Goal: Task Accomplishment & Management: Complete application form

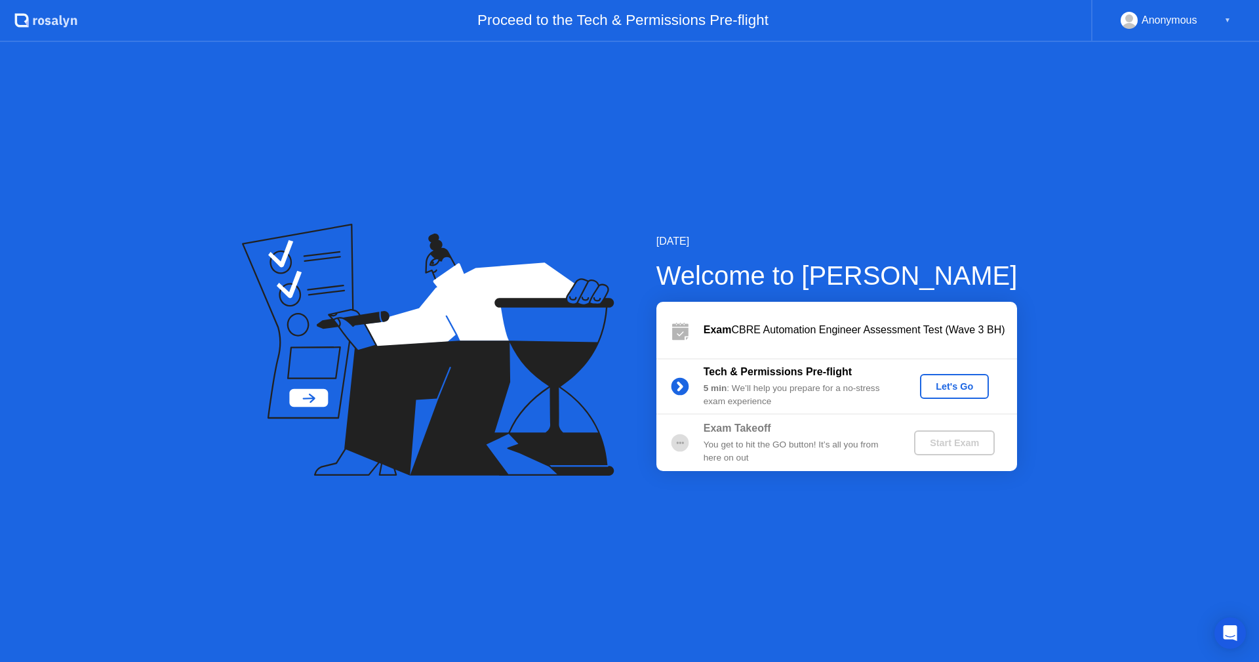
click at [946, 385] on div "Let's Go" at bounding box center [954, 386] width 58 height 10
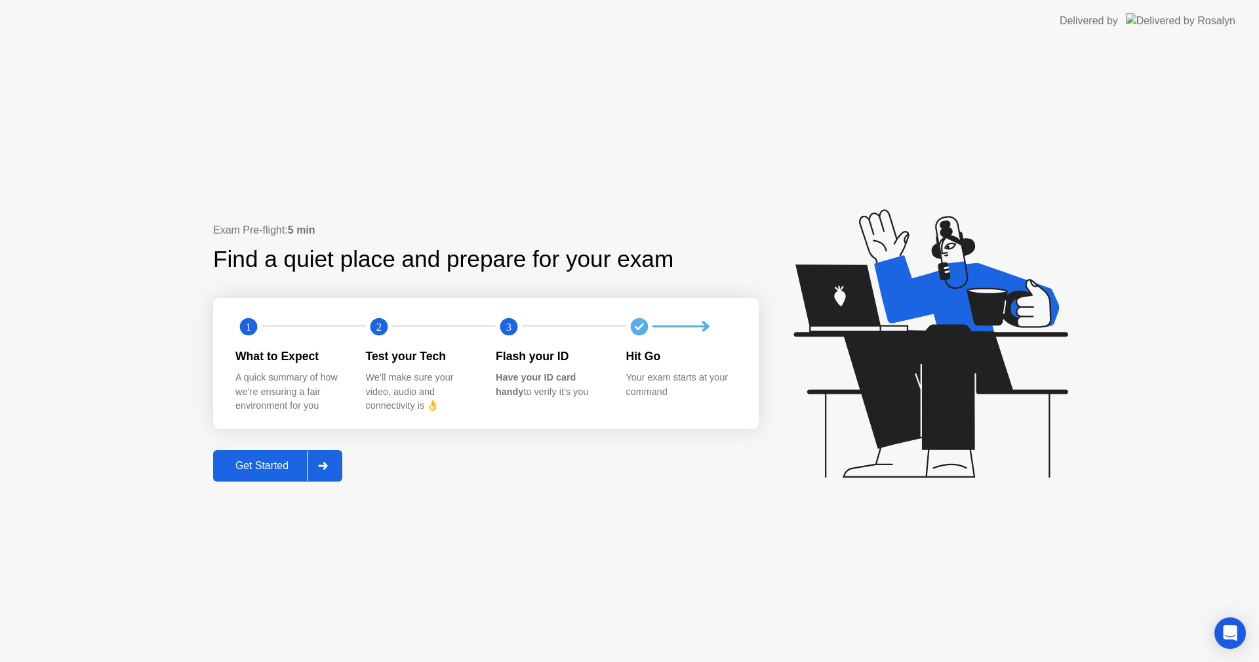
click at [293, 451] on button "Get Started" at bounding box center [277, 465] width 129 height 31
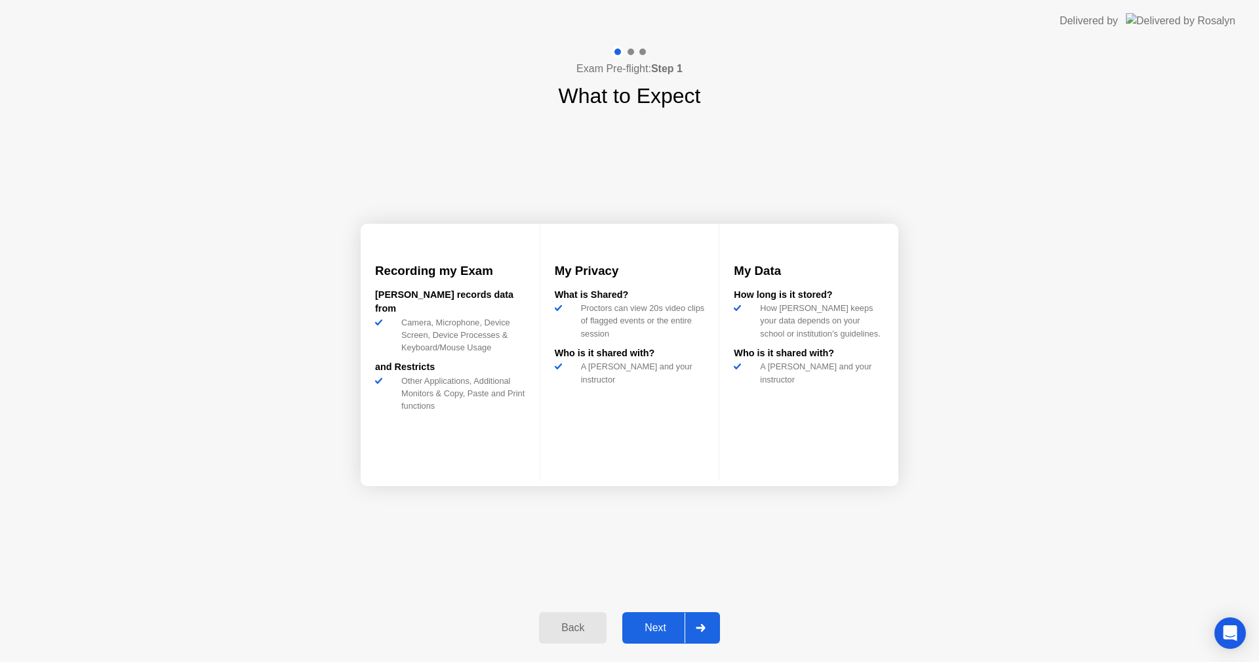
click at [667, 618] on button "Next" at bounding box center [671, 627] width 98 height 31
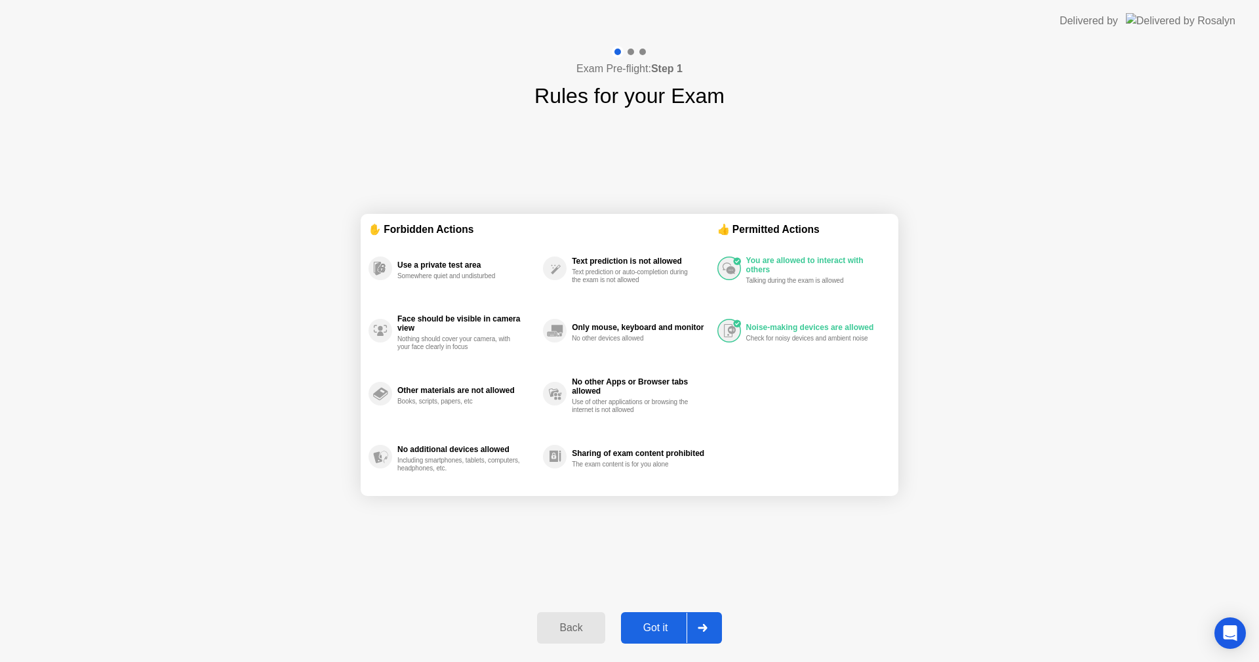
click at [659, 634] on div "Got it" at bounding box center [656, 628] width 62 height 12
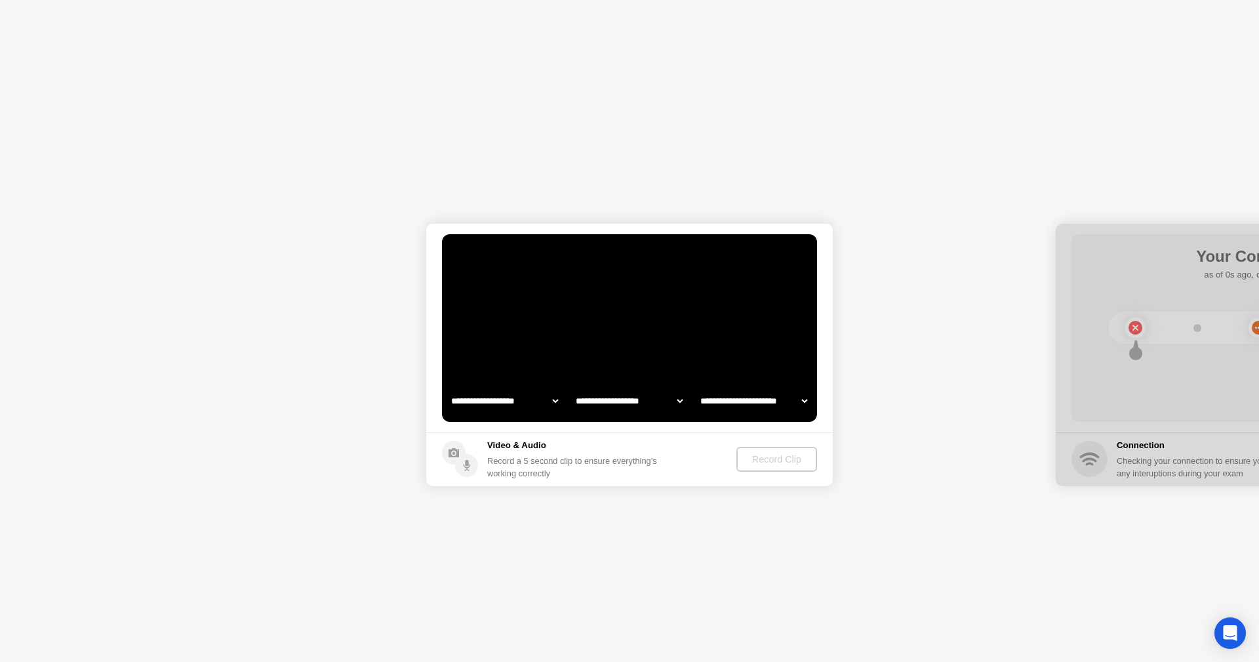
select select "**********"
select select "*******"
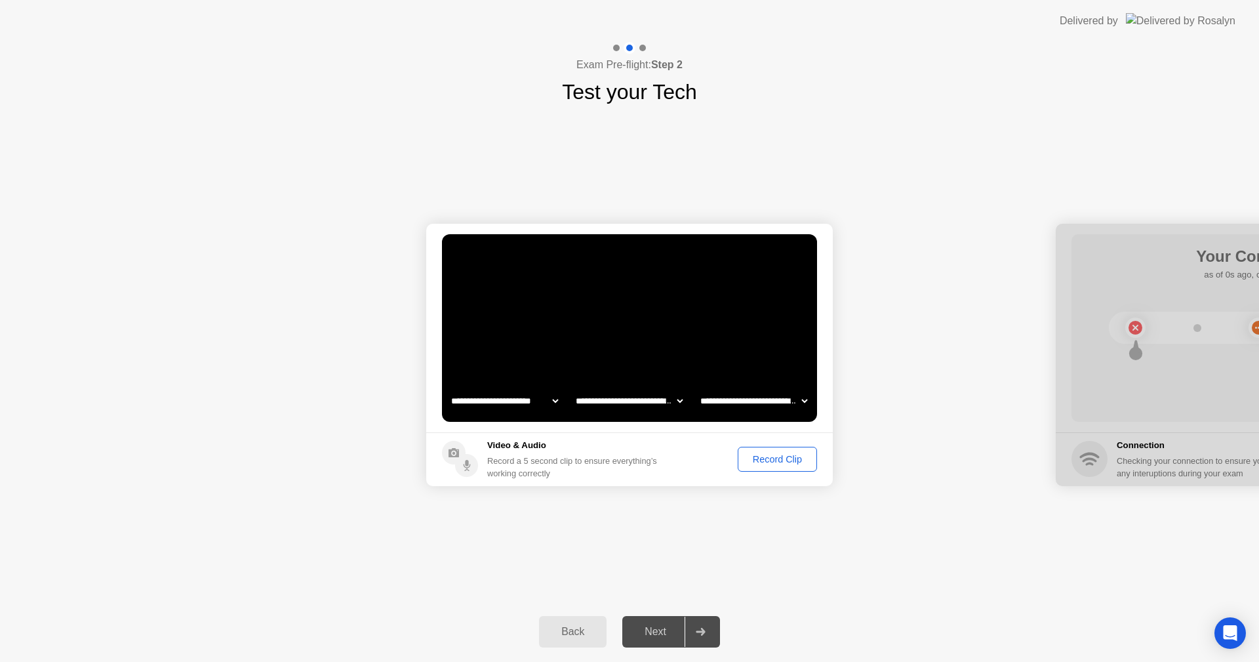
click at [754, 457] on div "Record Clip" at bounding box center [777, 459] width 70 height 10
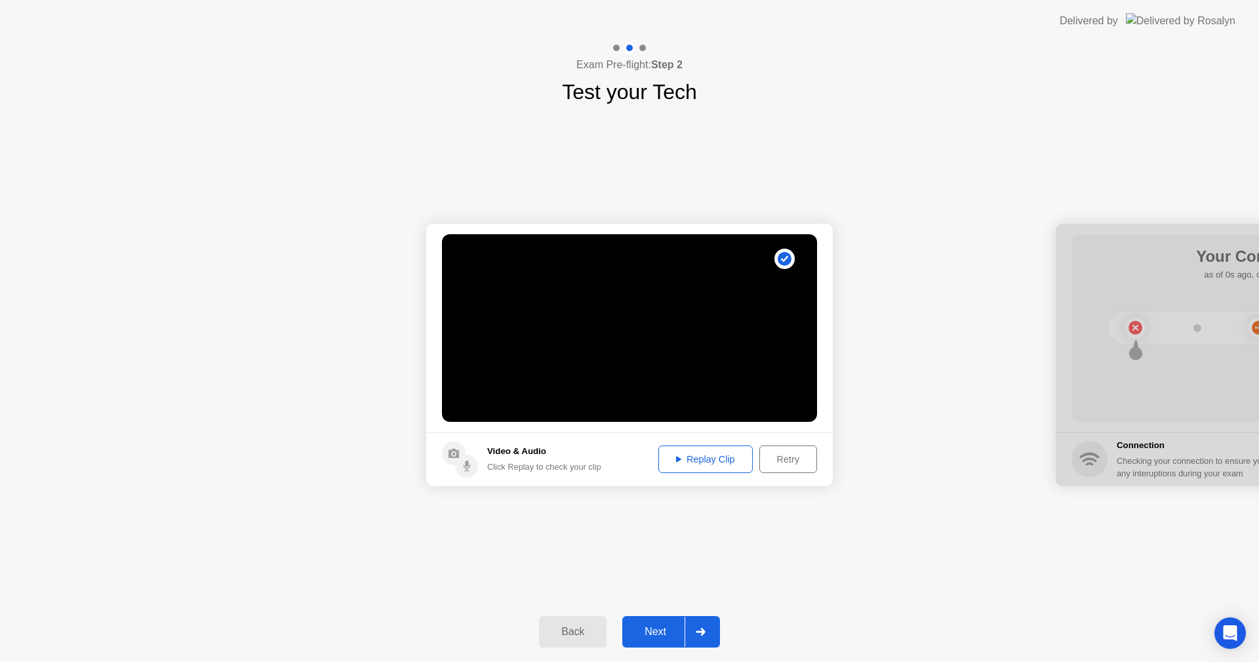
click at [656, 631] on div "Next" at bounding box center [655, 632] width 58 height 12
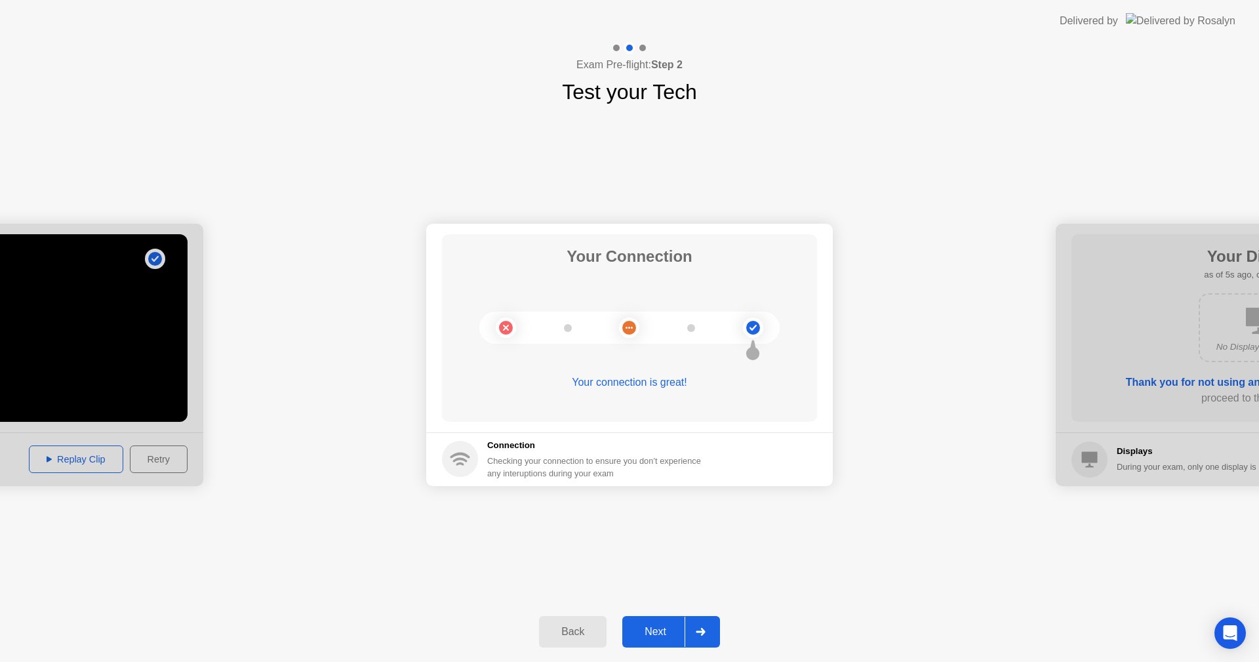
click at [666, 626] on div "Next" at bounding box center [655, 632] width 58 height 12
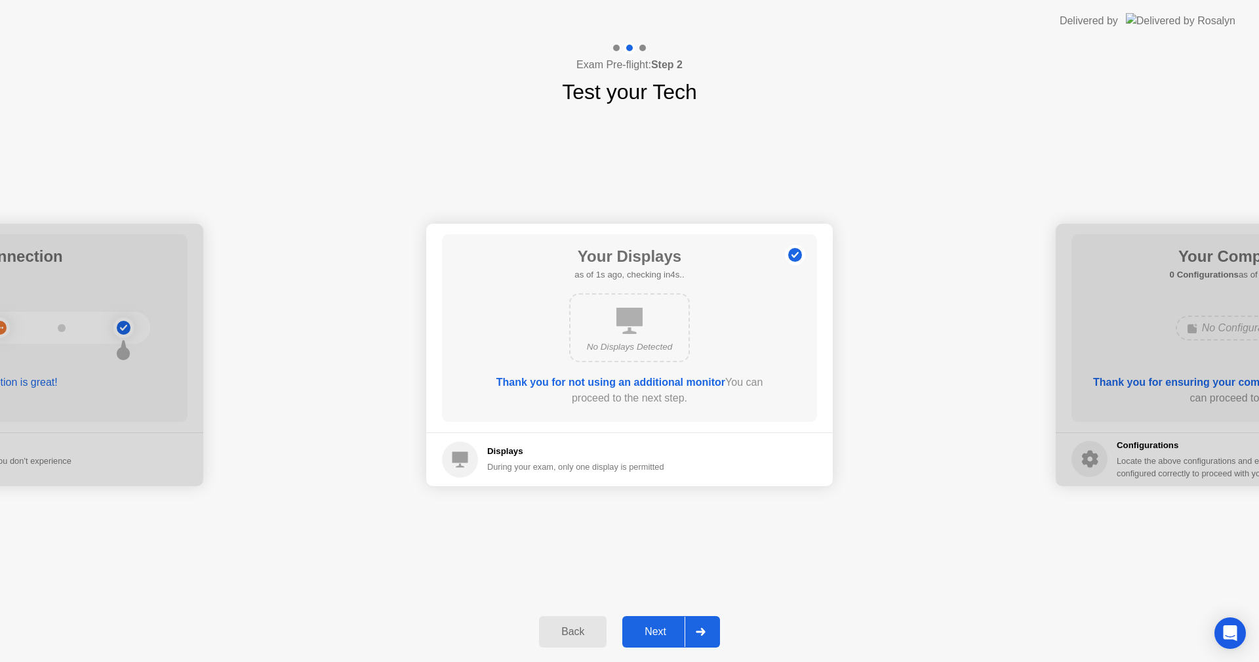
click at [651, 628] on div "Next" at bounding box center [655, 632] width 58 height 12
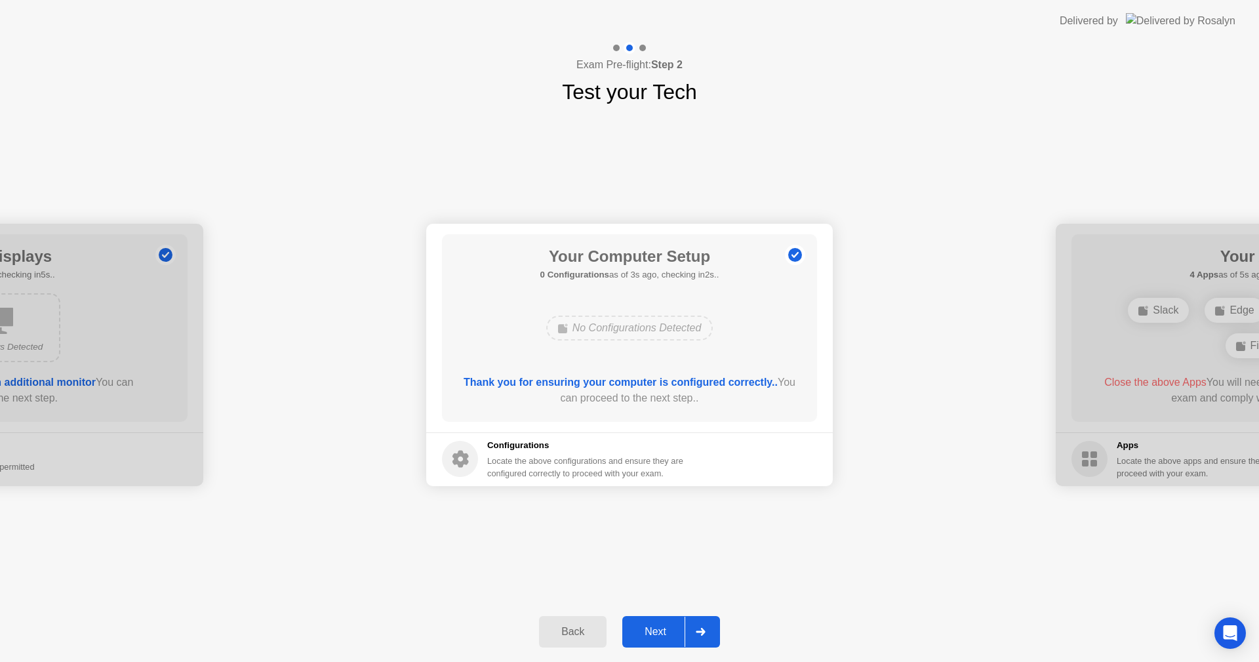
click at [651, 628] on div "Next" at bounding box center [655, 632] width 58 height 12
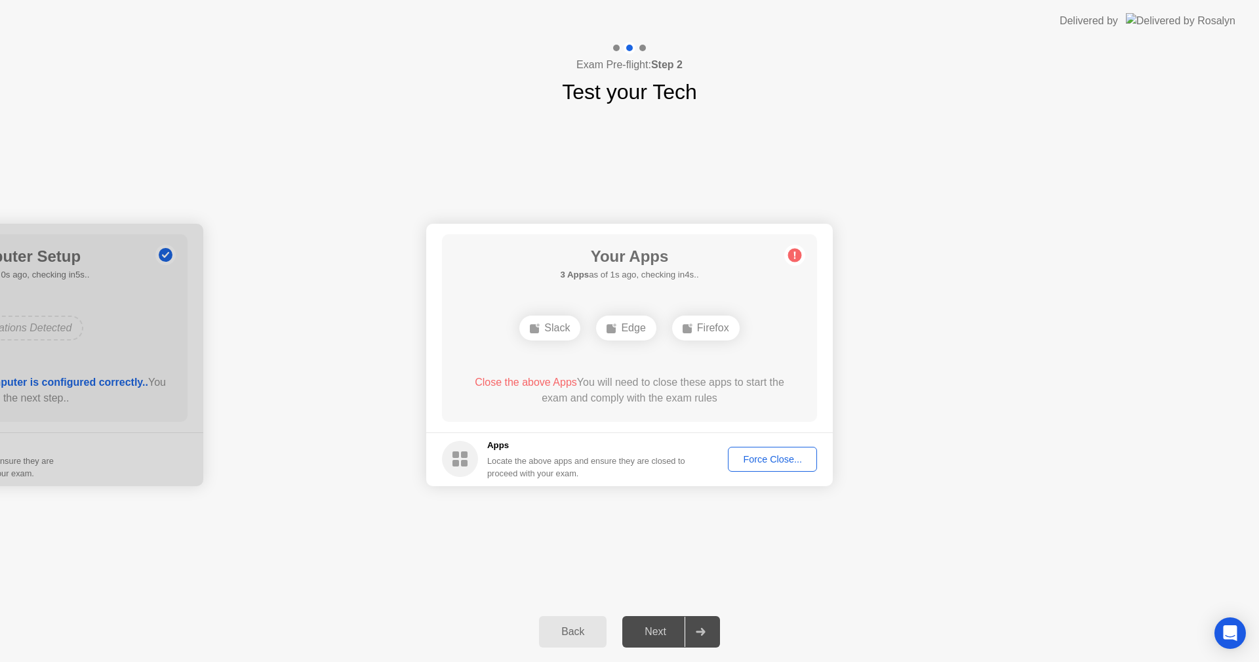
click at [753, 464] on div "Force Close..." at bounding box center [773, 459] width 80 height 10
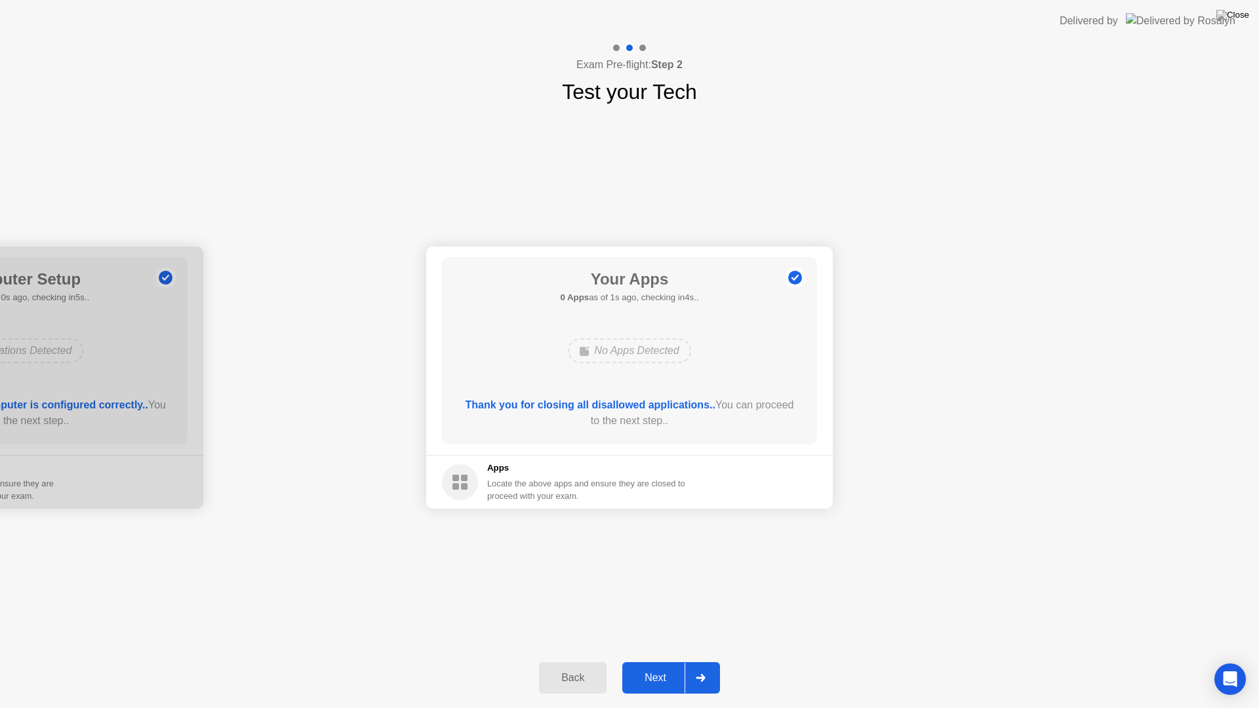
click at [653, 661] on button "Next" at bounding box center [671, 677] width 98 height 31
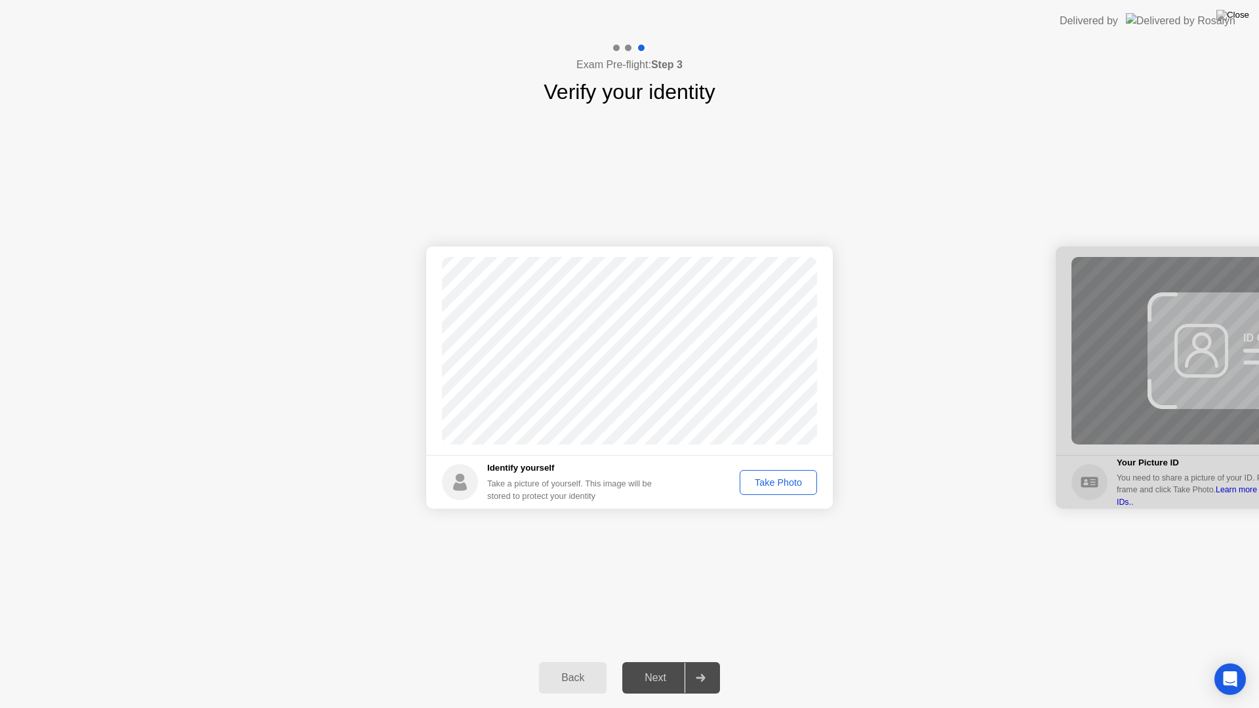
click at [782, 491] on button "Take Photo" at bounding box center [778, 482] width 77 height 25
click at [775, 470] on button "Retake" at bounding box center [787, 482] width 60 height 25
click at [773, 477] on div "Take Photo" at bounding box center [778, 482] width 68 height 10
click at [772, 477] on div "Retake" at bounding box center [786, 482] width 51 height 10
click at [772, 477] on div "Take Photo" at bounding box center [778, 482] width 68 height 10
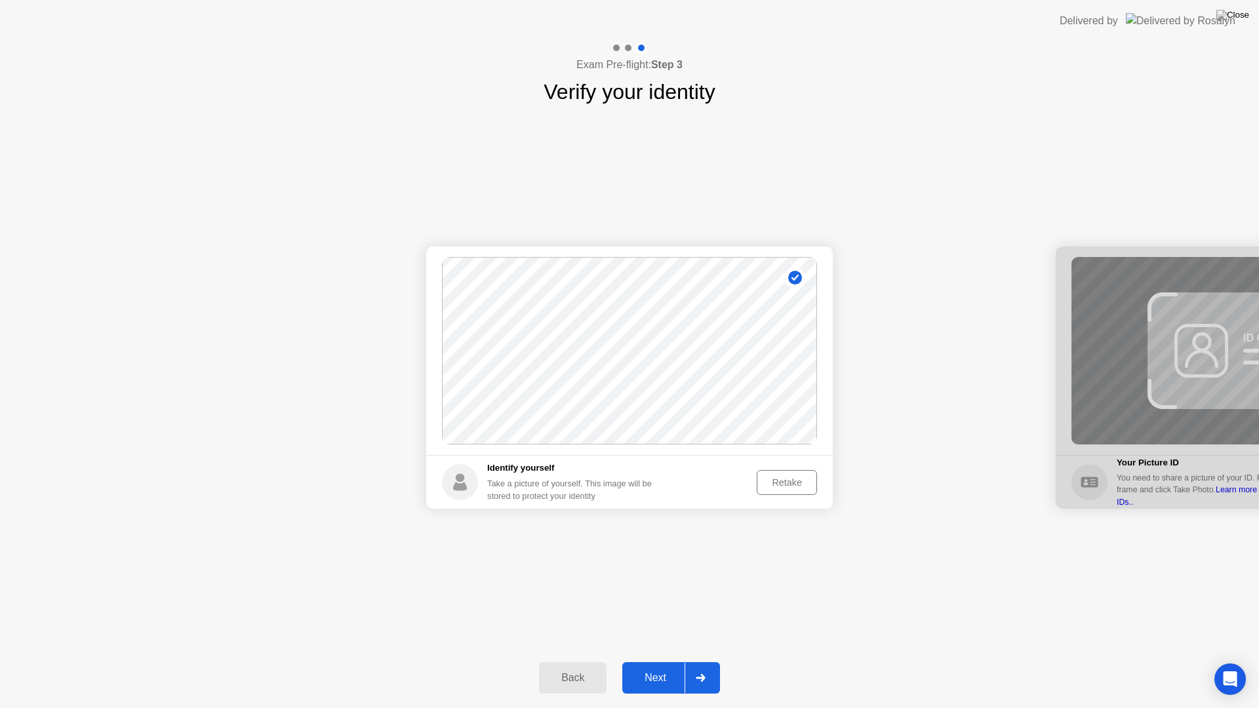
click at [663, 661] on div "Next" at bounding box center [655, 678] width 58 height 12
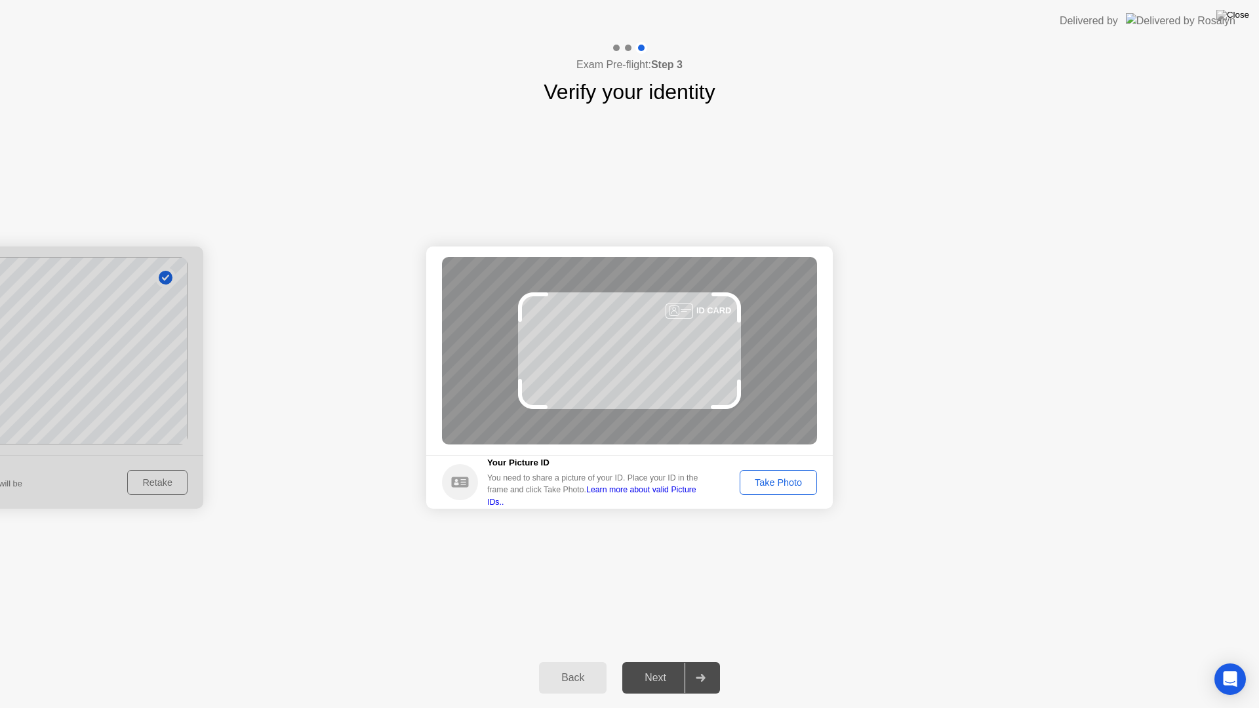
click at [752, 485] on div "Take Photo" at bounding box center [778, 482] width 68 height 10
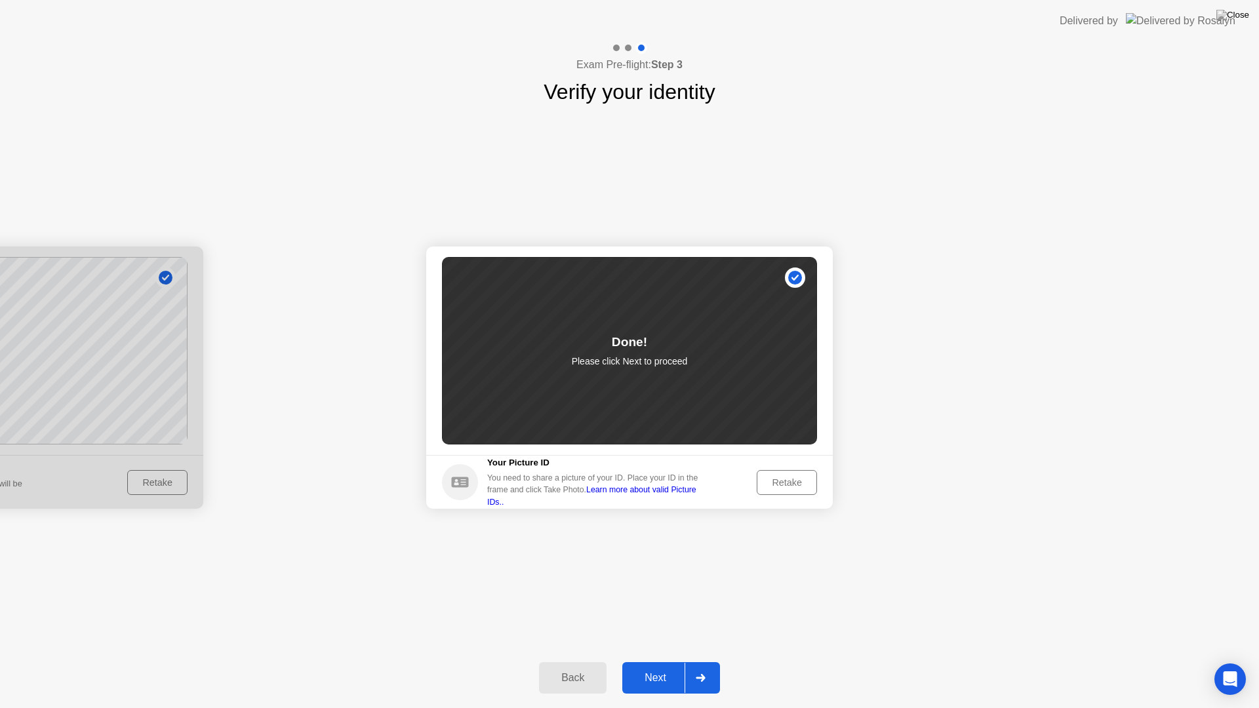
click at [667, 661] on div "Next" at bounding box center [655, 678] width 58 height 12
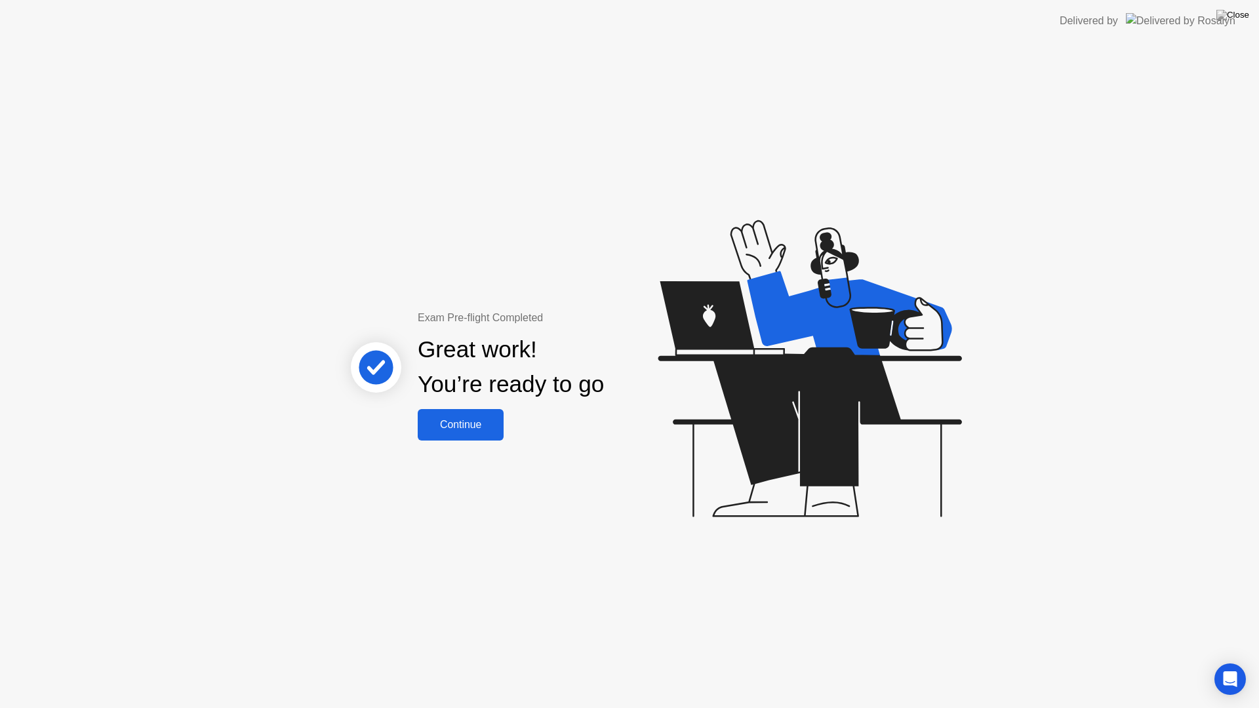
click at [448, 435] on button "Continue" at bounding box center [461, 424] width 86 height 31
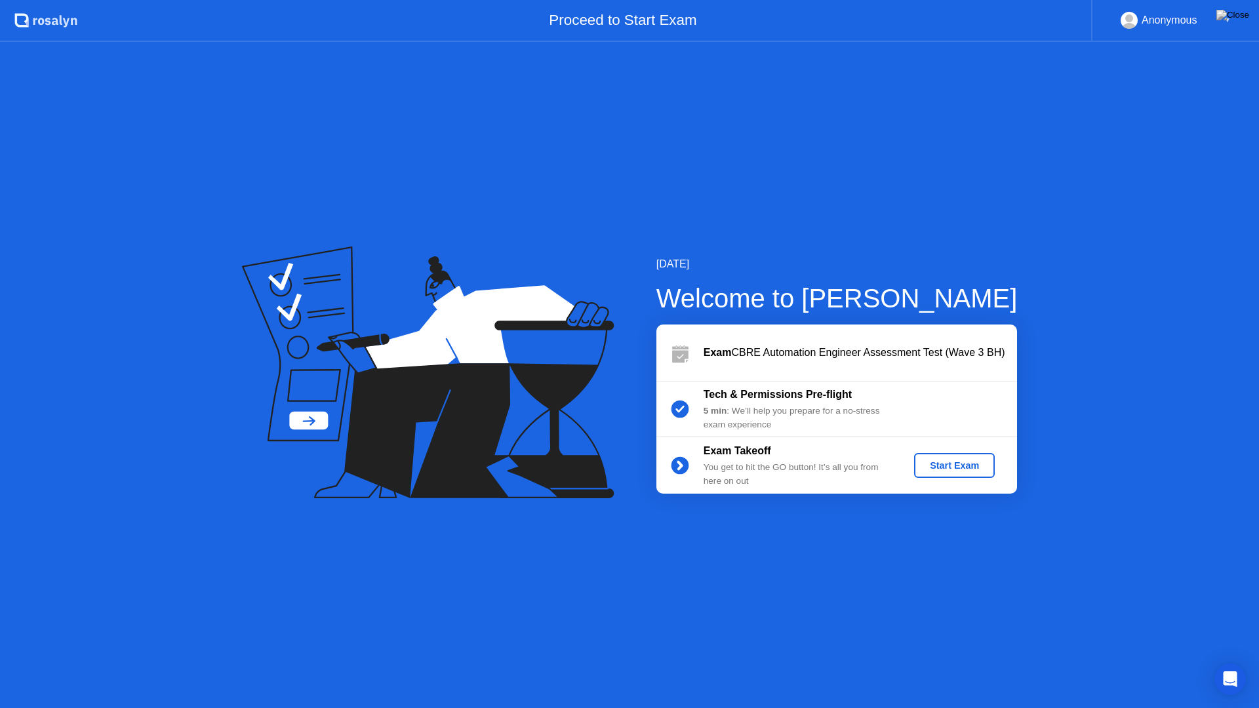
click at [919, 460] on div "Start Exam" at bounding box center [954, 465] width 70 height 10
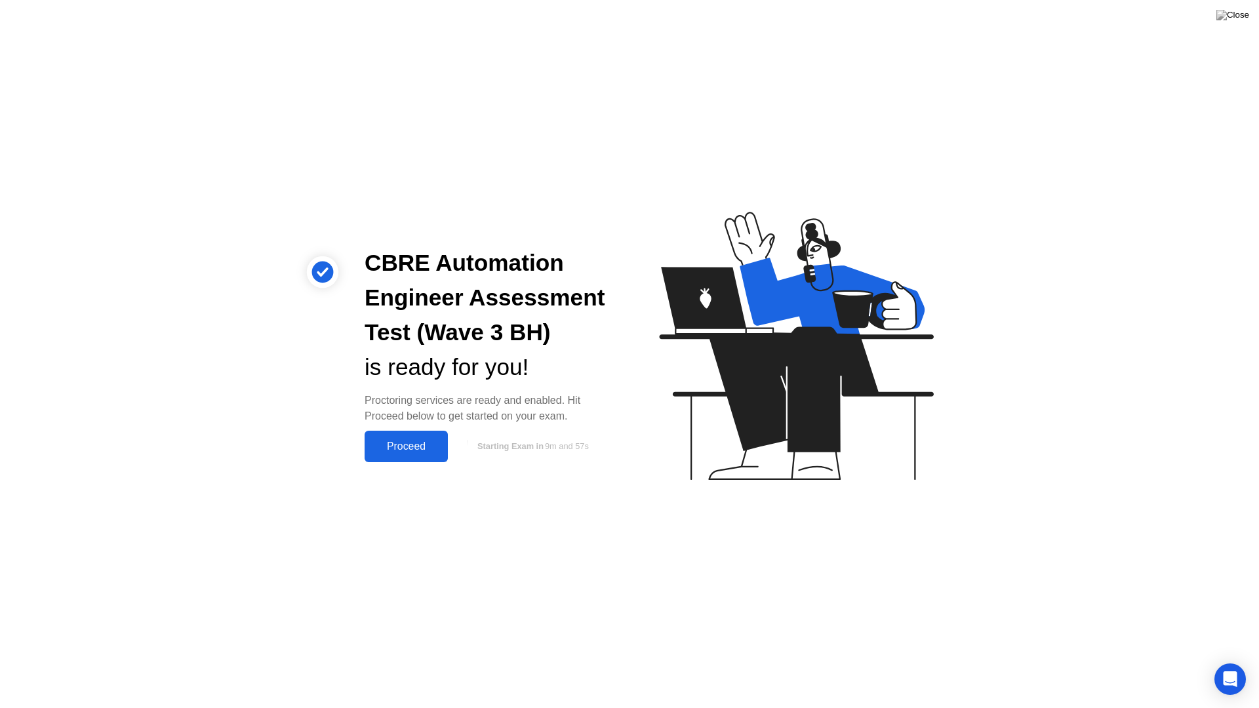
click at [408, 445] on div "Proceed" at bounding box center [406, 447] width 75 height 12
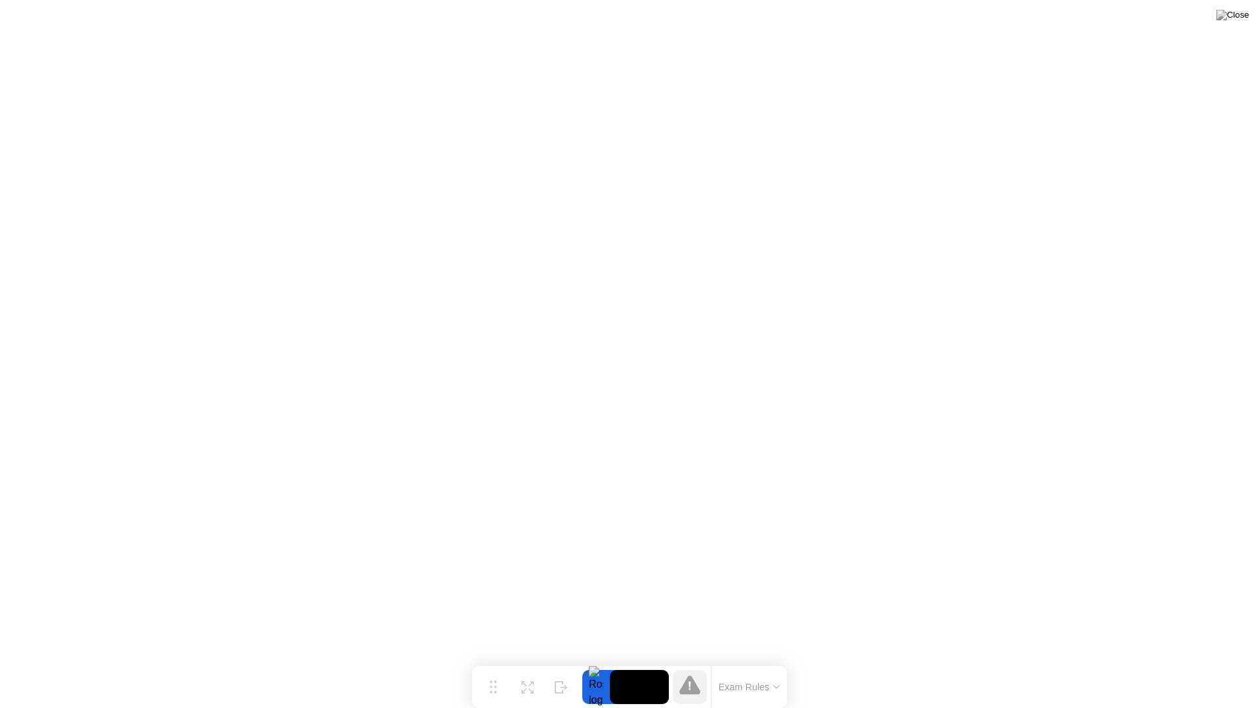
click at [736, 661] on button "Exam Rules" at bounding box center [750, 687] width 70 height 12
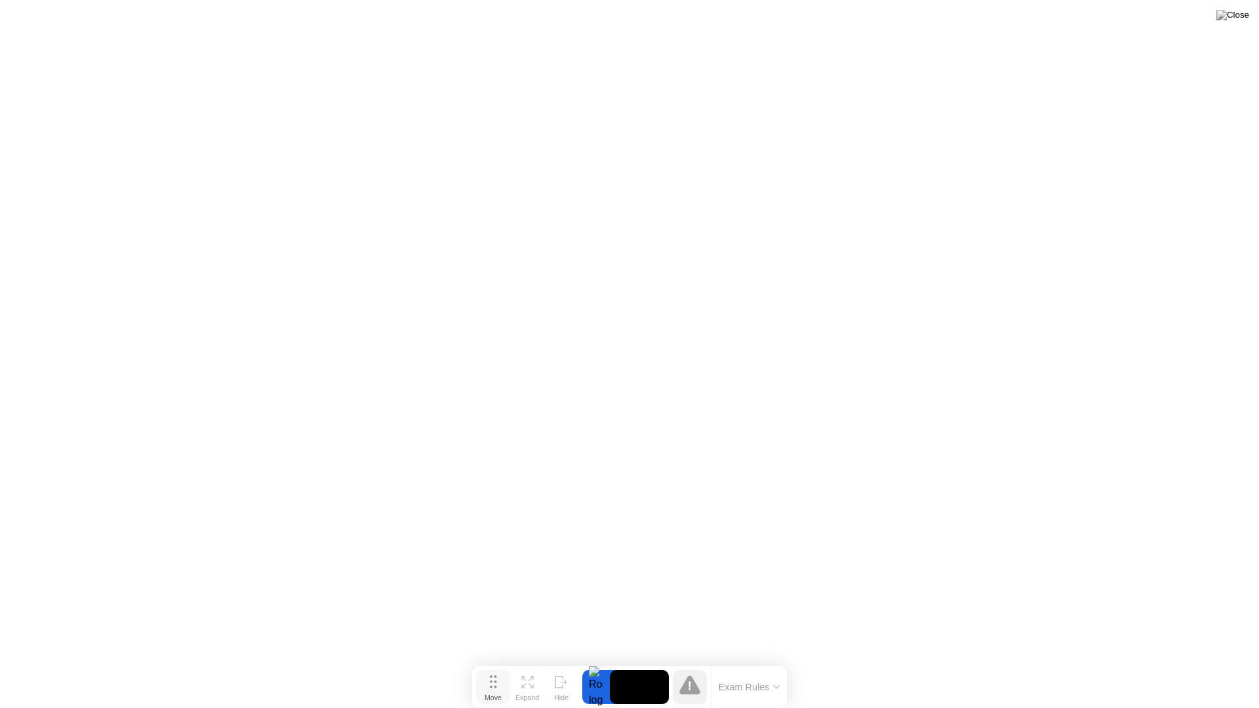
click at [496, 661] on icon at bounding box center [493, 681] width 7 height 13
click at [696, 661] on icon at bounding box center [689, 685] width 21 height 21
click at [1245, 20] on img at bounding box center [1233, 15] width 33 height 10
click at [643, 661] on div at bounding box center [629, 708] width 1259 height 0
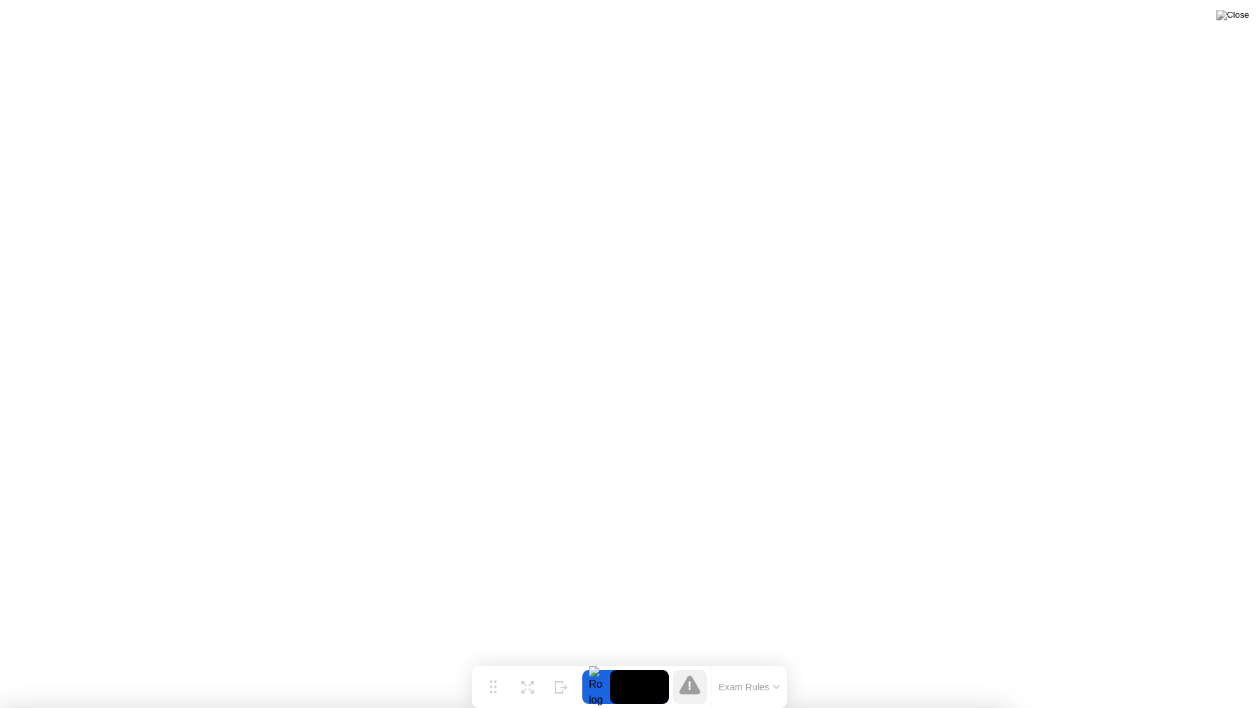
click at [1238, 20] on img at bounding box center [1233, 15] width 33 height 10
